Goal: Task Accomplishment & Management: Manage account settings

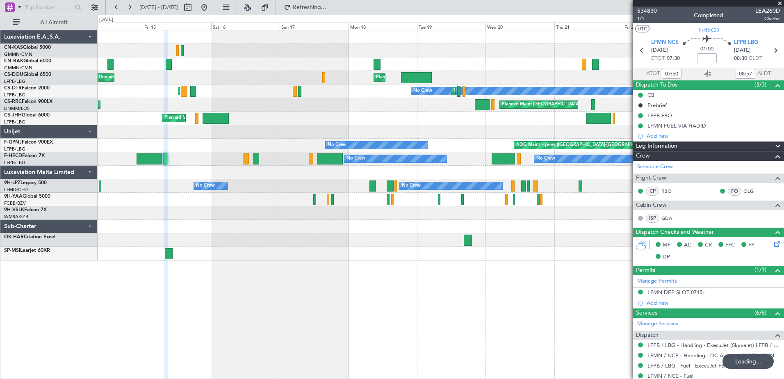
scroll to position [225, 0]
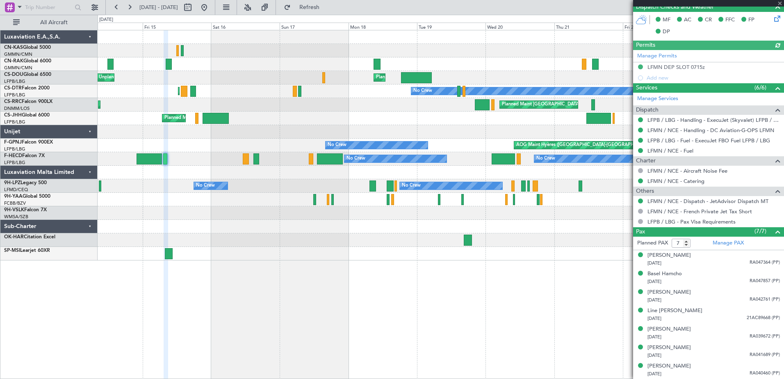
click at [780, 3] on div at bounding box center [708, 3] width 151 height 7
click at [779, 3] on div at bounding box center [708, 3] width 151 height 7
click at [779, 2] on span at bounding box center [779, 3] width 8 height 7
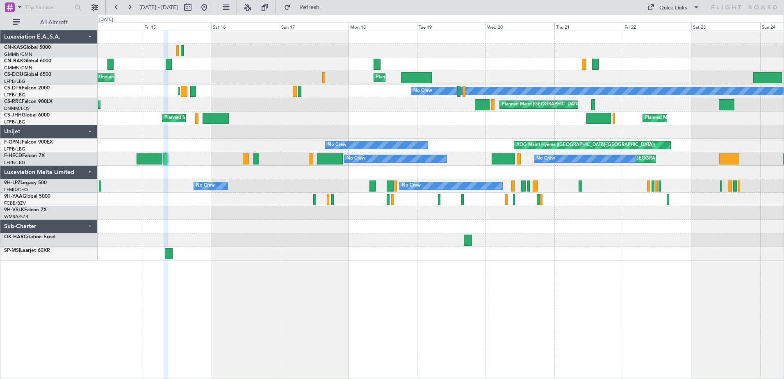
type input "0"
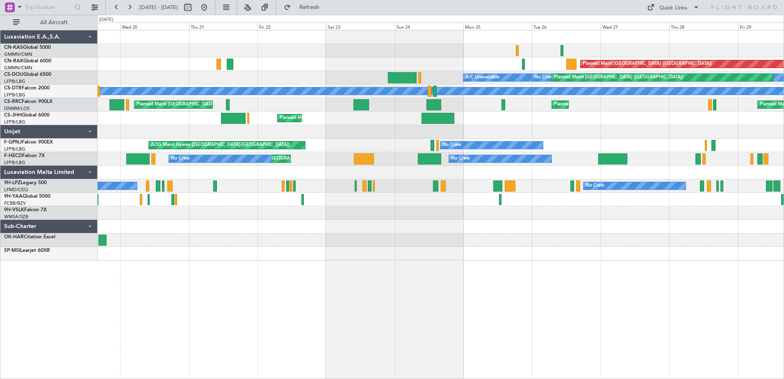
click at [184, 288] on div "Planned Maint [GEOGRAPHIC_DATA] ([GEOGRAPHIC_DATA]) A/C Unavailable No Crew Pla…" at bounding box center [441, 204] width 686 height 349
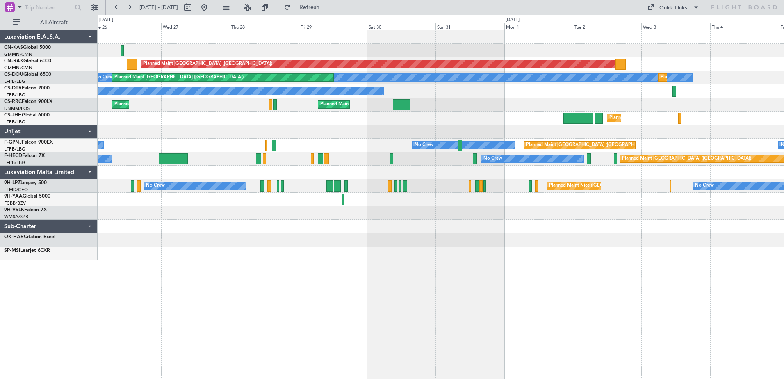
click at [161, 252] on div at bounding box center [441, 254] width 686 height 14
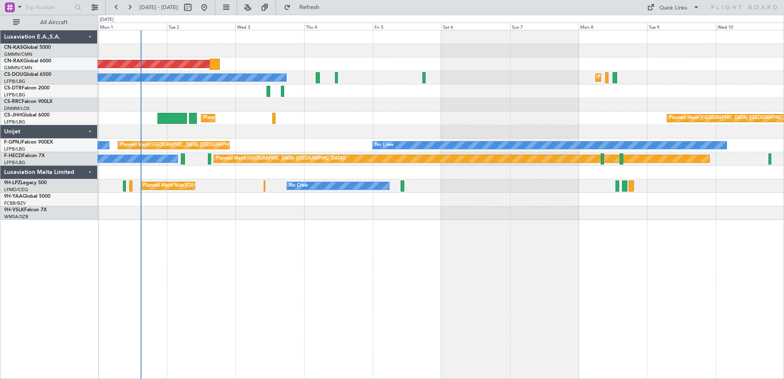
click at [304, 236] on div "Planned Maint [GEOGRAPHIC_DATA] ([GEOGRAPHIC_DATA]) Planned Maint [GEOGRAPHIC_D…" at bounding box center [441, 204] width 686 height 349
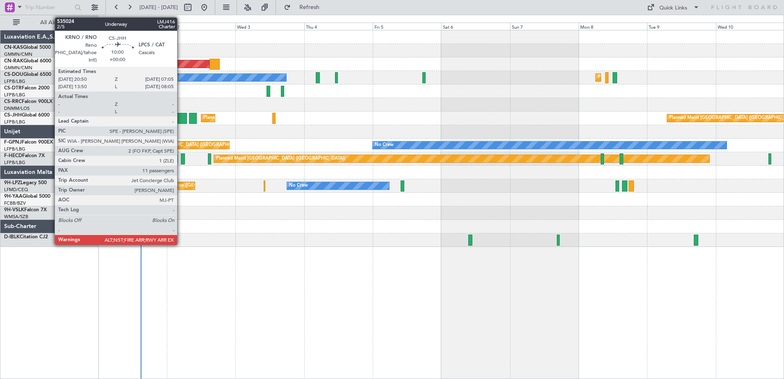
click at [181, 120] on div at bounding box center [172, 118] width 30 height 11
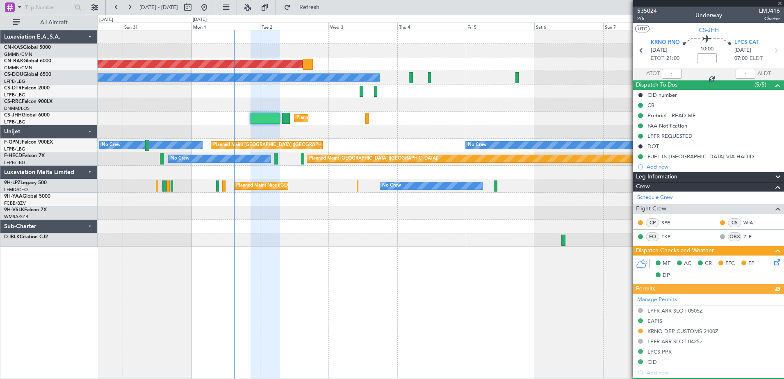
click at [476, 264] on div "Planned Maint [GEOGRAPHIC_DATA] ([GEOGRAPHIC_DATA]) Planned Maint [GEOGRAPHIC_D…" at bounding box center [441, 204] width 686 height 349
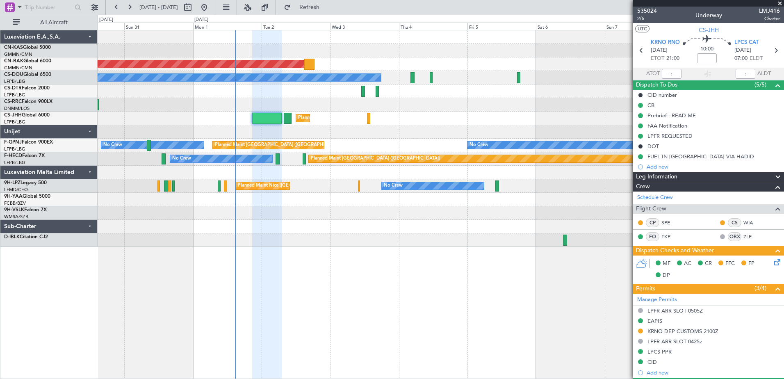
click at [330, 300] on div "Planned Maint [GEOGRAPHIC_DATA] ([GEOGRAPHIC_DATA]) Planned Maint [GEOGRAPHIC_D…" at bounding box center [441, 204] width 686 height 349
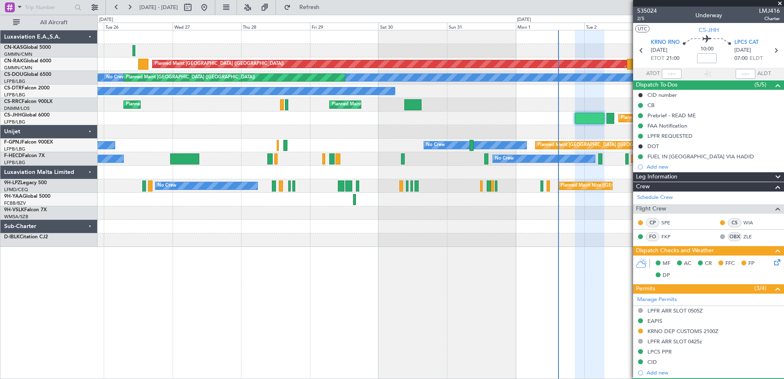
click at [490, 305] on div "Planned Maint [GEOGRAPHIC_DATA] ([GEOGRAPHIC_DATA]) Planned Maint [GEOGRAPHIC_D…" at bounding box center [441, 204] width 686 height 349
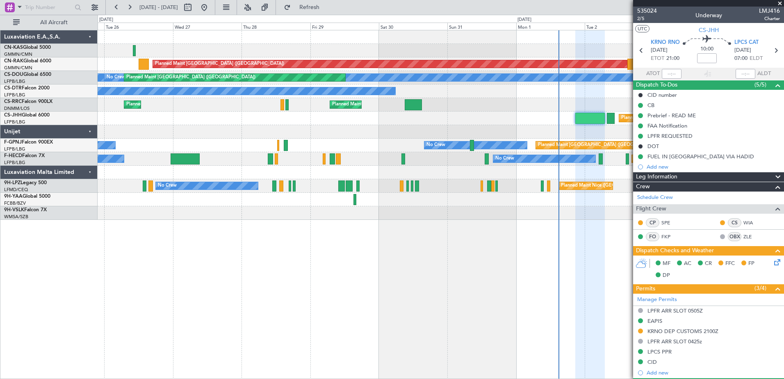
click at [781, 2] on span at bounding box center [779, 3] width 8 height 7
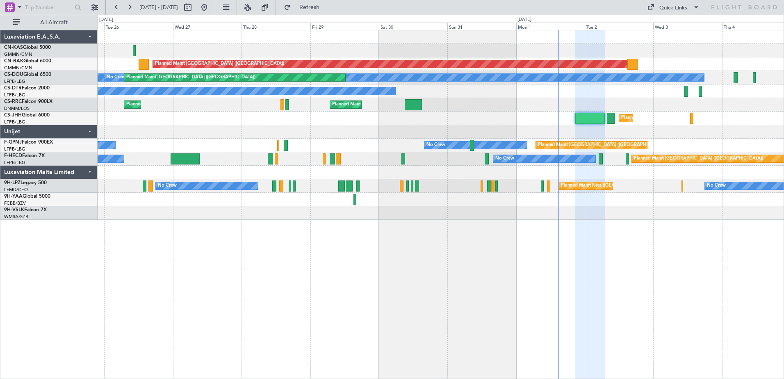
type input "0"
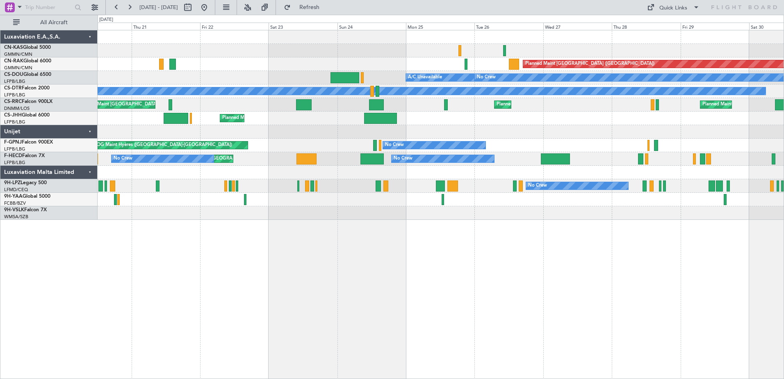
click at [619, 263] on div "Planned Maint [GEOGRAPHIC_DATA] ([GEOGRAPHIC_DATA]) Planned Maint [GEOGRAPHIC_D…" at bounding box center [441, 204] width 686 height 349
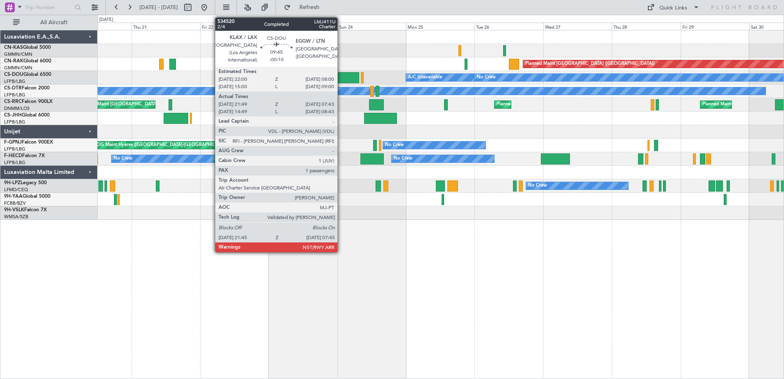
click at [341, 79] on div at bounding box center [344, 77] width 29 height 11
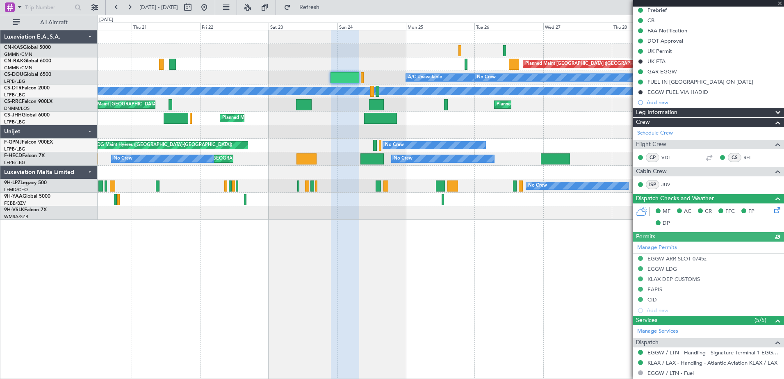
scroll to position [227, 0]
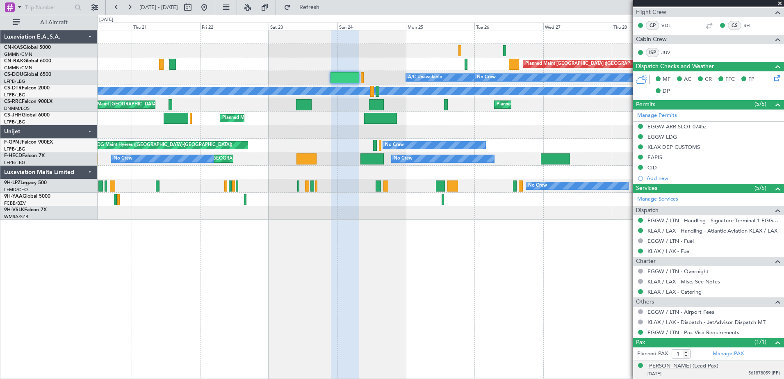
click at [688, 363] on div "[PERSON_NAME] (Lead Pax)" at bounding box center [682, 366] width 71 height 8
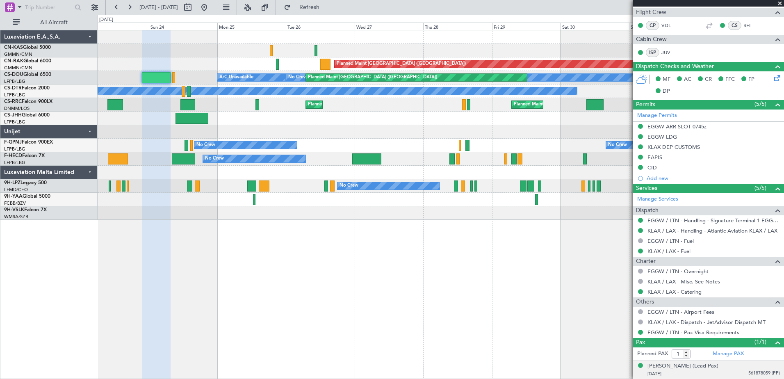
click at [221, 261] on div "Planned Maint [GEOGRAPHIC_DATA] ([GEOGRAPHIC_DATA]) No Crew Planned Maint [GEOG…" at bounding box center [441, 204] width 686 height 349
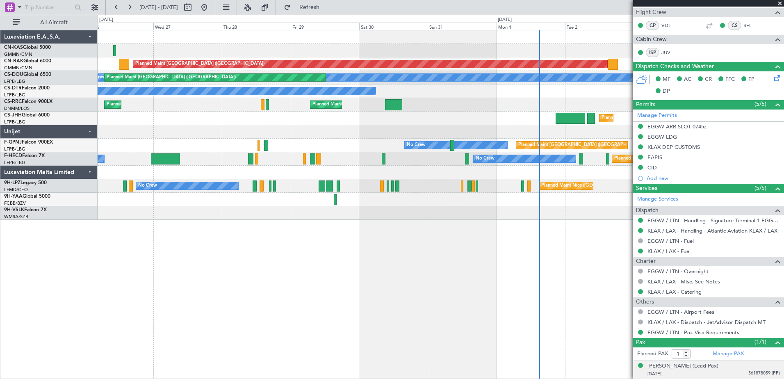
click at [209, 261] on div "Planned Maint [GEOGRAPHIC_DATA] ([GEOGRAPHIC_DATA]) No Crew Planned Maint [GEOG…" at bounding box center [441, 204] width 686 height 349
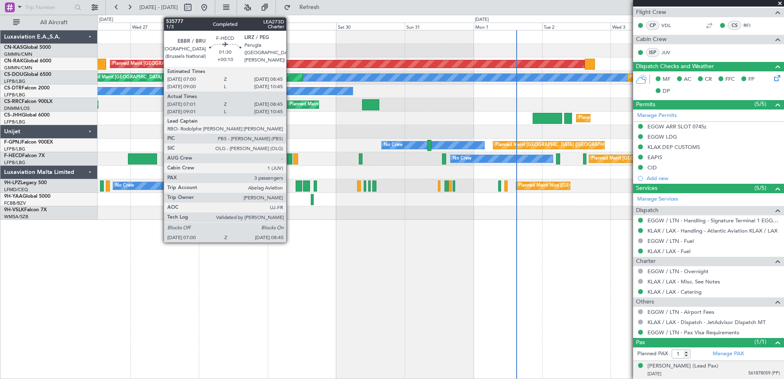
click at [290, 157] on div at bounding box center [289, 158] width 5 height 11
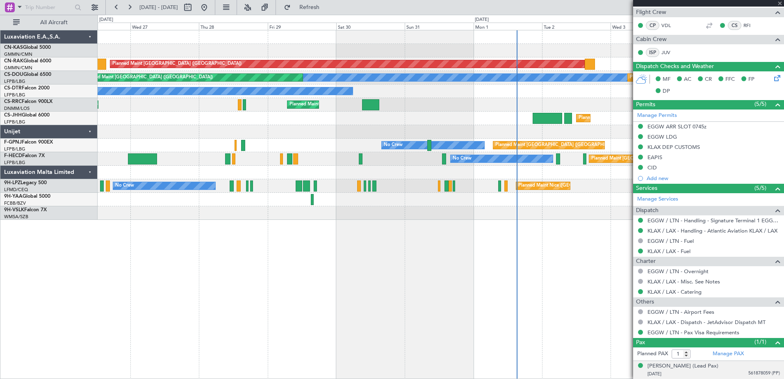
type input "+00:10"
type input "07:11"
type input "08:40"
type input "3"
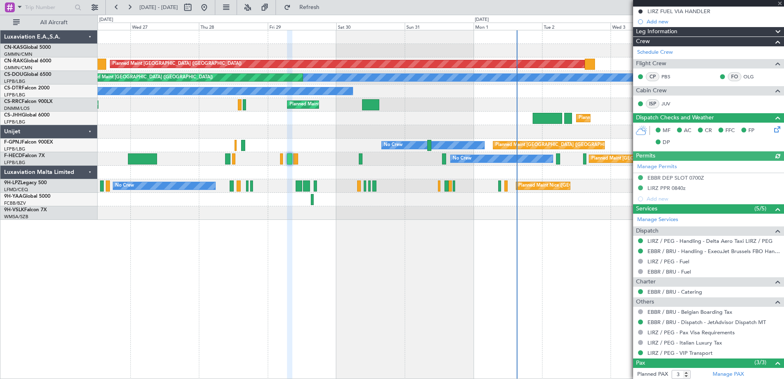
scroll to position [202, 0]
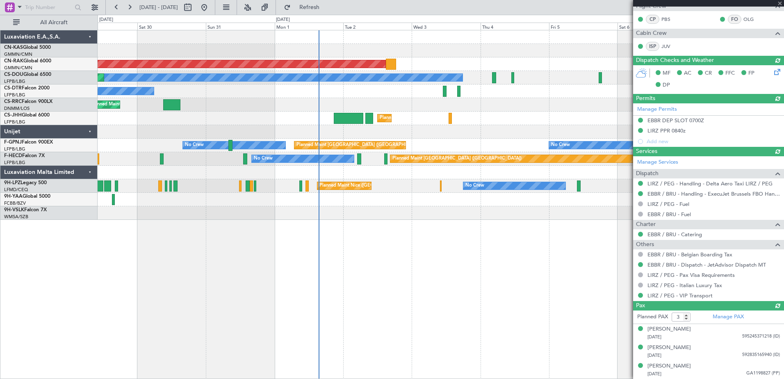
click at [263, 300] on div "Planned Maint [GEOGRAPHIC_DATA] ([GEOGRAPHIC_DATA]) Planned Maint [GEOGRAPHIC_D…" at bounding box center [441, 204] width 686 height 349
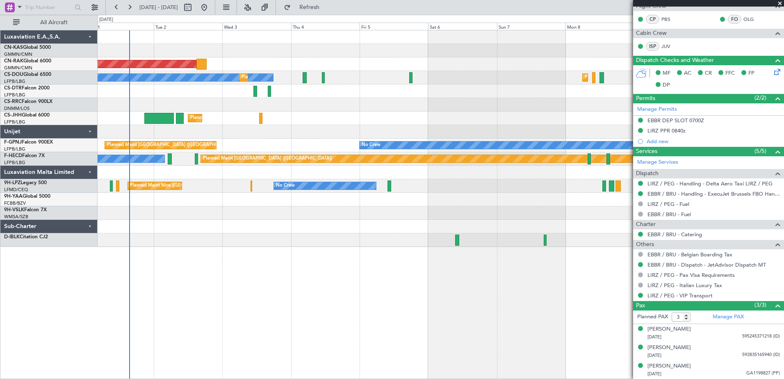
click at [312, 246] on div at bounding box center [441, 240] width 686 height 14
